Goal: Transaction & Acquisition: Purchase product/service

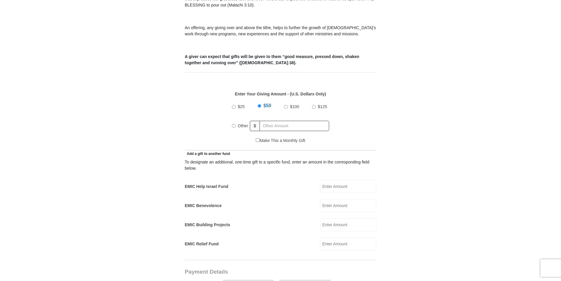
scroll to position [206, 0]
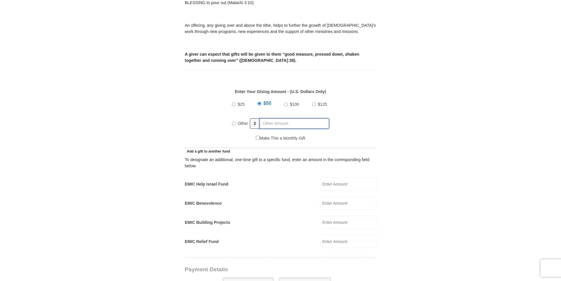
radio input "true"
click at [271, 118] on input "text" at bounding box center [295, 123] width 67 height 10
type input "400.00"
click at [284, 118] on input "400.00" at bounding box center [295, 123] width 67 height 10
drag, startPoint x: 281, startPoint y: 116, endPoint x: 254, endPoint y: 120, distance: 27.1
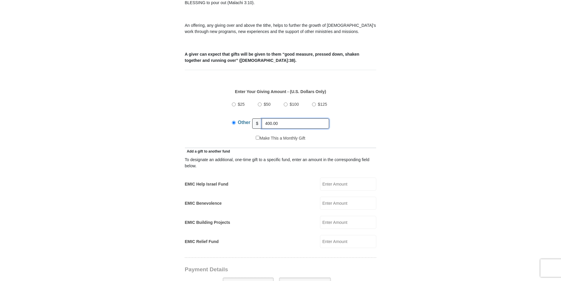
click at [257, 119] on div "Other $ 400.00" at bounding box center [280, 123] width 97 height 15
click at [274, 118] on input "text" at bounding box center [295, 123] width 67 height 10
type input "400.00"
type input "[PERSON_NAME]"
type input "Ngole"
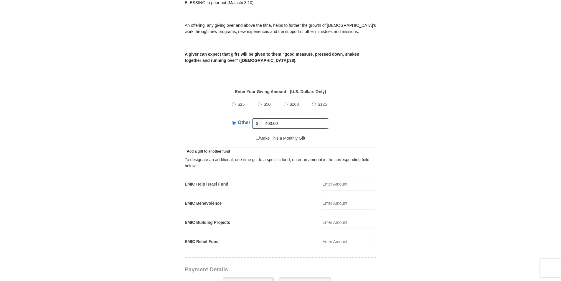
type input "[EMAIL_ADDRESS][DOMAIN_NAME]"
type input "[STREET_ADDRESS][PERSON_NAME]"
type input "328"
type input "Haslet"
select select "[GEOGRAPHIC_DATA]"
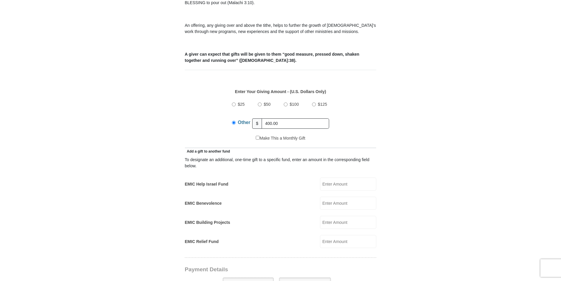
type input "76052"
type input "8282910035"
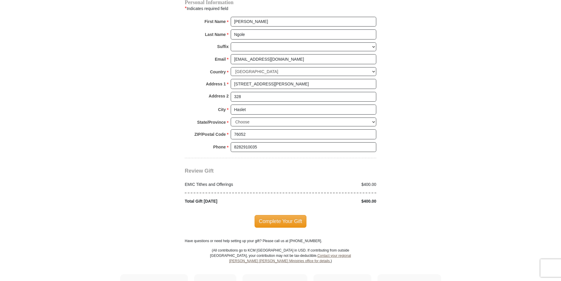
scroll to position [618, 0]
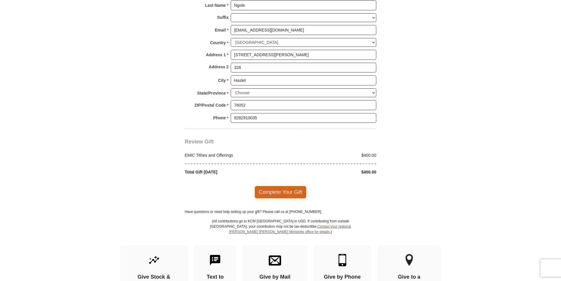
click at [269, 186] on span "Complete Your Gift" at bounding box center [280, 192] width 52 height 12
